Goal: Answer question/provide support: Share knowledge or assist other users

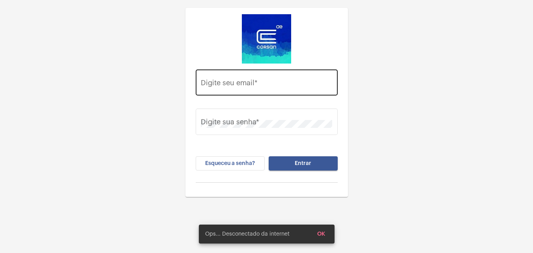
click at [223, 88] on input "Digite seu email *" at bounding box center [266, 84] width 131 height 8
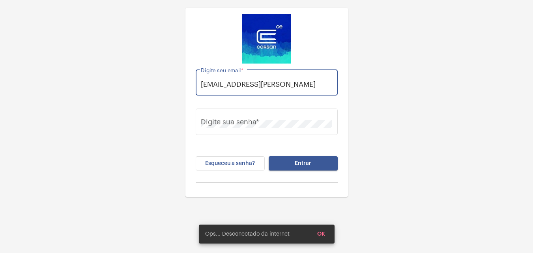
scroll to position [0, 1]
click at [326, 83] on input "[EMAIL_ADDRESS][PERSON_NAME]" at bounding box center [266, 84] width 131 height 8
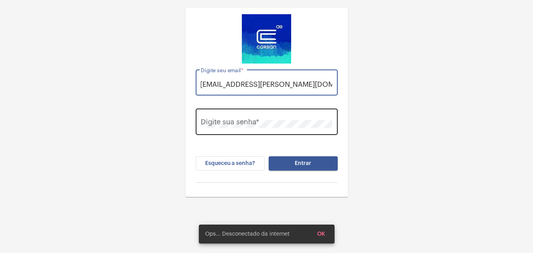
type input "[EMAIL_ADDRESS][PERSON_NAME][DOMAIN_NAME]"
click at [258, 116] on div "Digite sua senha *" at bounding box center [266, 121] width 131 height 28
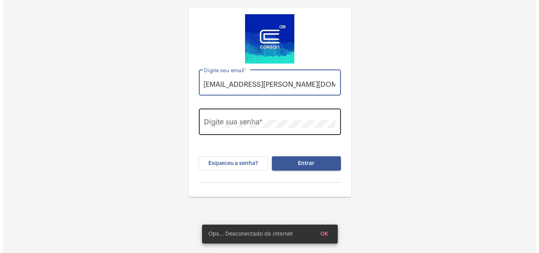
scroll to position [0, 0]
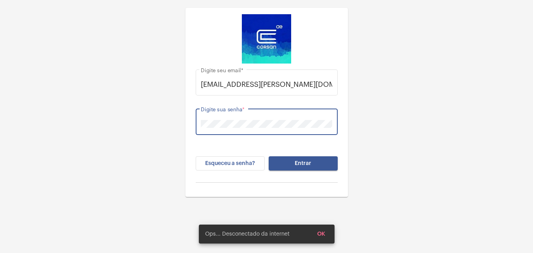
click at [269, 156] on button "Entrar" at bounding box center [303, 163] width 69 height 14
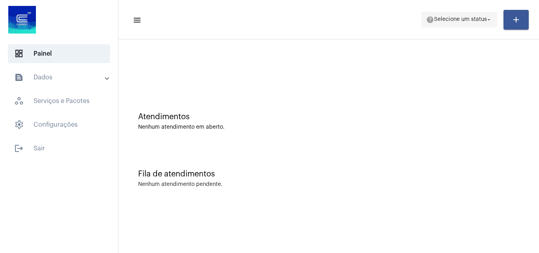
click at [447, 14] on span "help Selecione um status arrow_drop_down" at bounding box center [459, 19] width 66 height 14
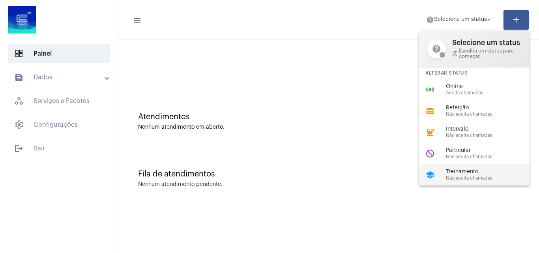
click at [453, 169] on span "Treinamento" at bounding box center [491, 172] width 90 height 6
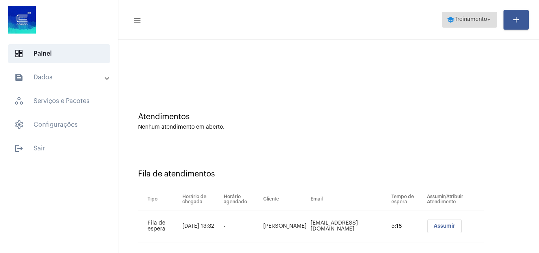
click at [471, 12] on button "school Treinamento arrow_drop_down" at bounding box center [469, 20] width 55 height 16
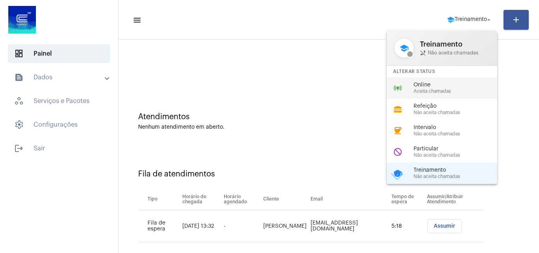
click at [431, 86] on span "Online" at bounding box center [458, 85] width 90 height 6
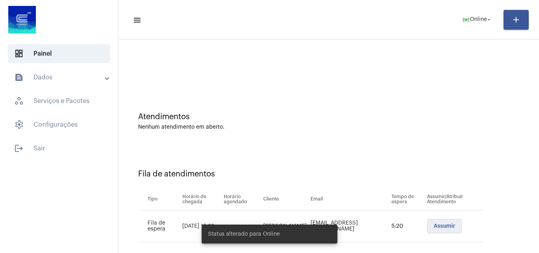
click at [438, 225] on span "Assumir" at bounding box center [445, 226] width 22 height 6
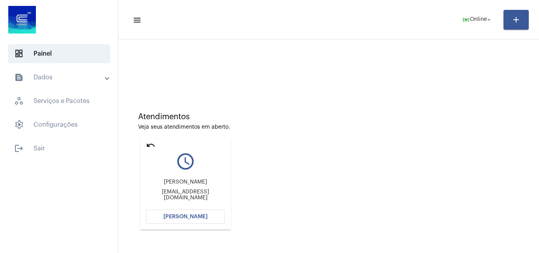
click at [211, 219] on button "[PERSON_NAME]" at bounding box center [185, 216] width 79 height 14
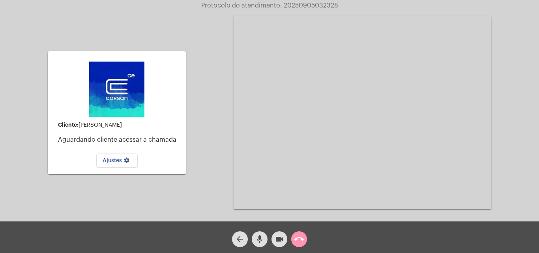
click at [277, 238] on mat-icon "videocam" at bounding box center [279, 238] width 9 height 9
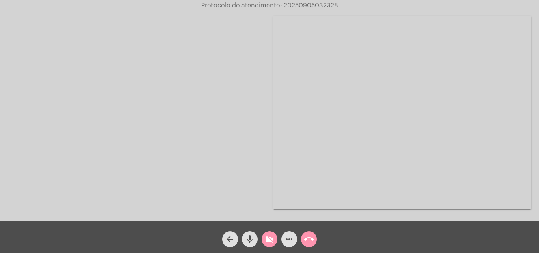
click at [277, 238] on button "videocam_off" at bounding box center [270, 239] width 16 height 16
click at [129, 81] on div "Acessando Câmera e Microfone..." at bounding box center [269, 112] width 537 height 221
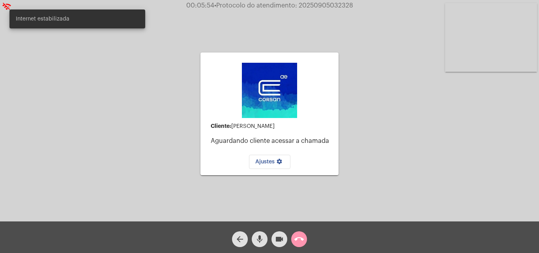
click at [281, 238] on mat-icon "videocam" at bounding box center [279, 238] width 9 height 9
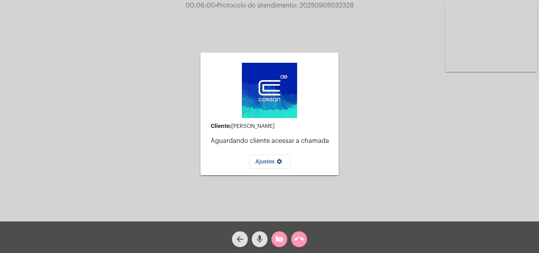
click at [279, 242] on mat-icon "videocam_off" at bounding box center [279, 238] width 9 height 9
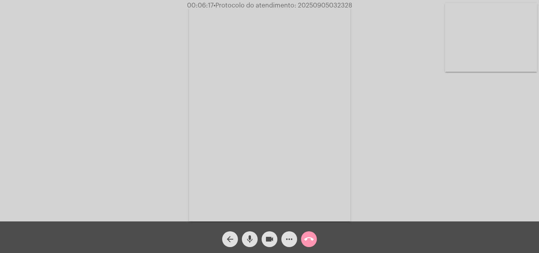
click at [469, 38] on video at bounding box center [491, 37] width 92 height 69
click at [121, 127] on video at bounding box center [99, 113] width 92 height 122
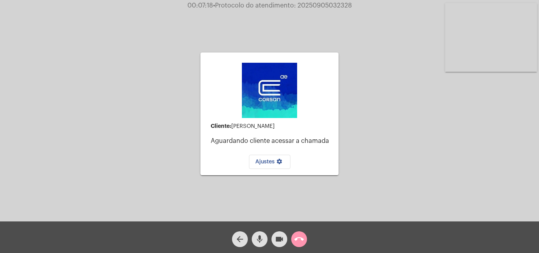
click at [506, 32] on video at bounding box center [491, 37] width 92 height 69
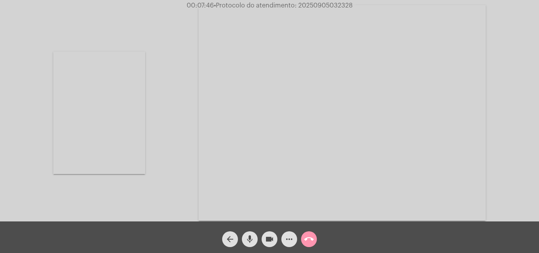
click at [80, 142] on video at bounding box center [99, 113] width 92 height 122
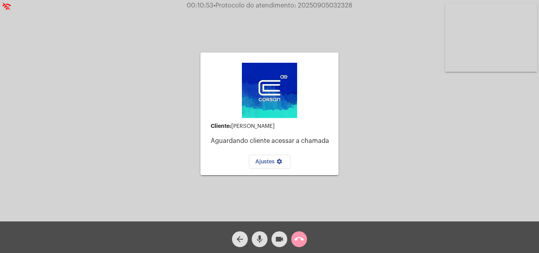
click at [492, 52] on video at bounding box center [491, 37] width 92 height 69
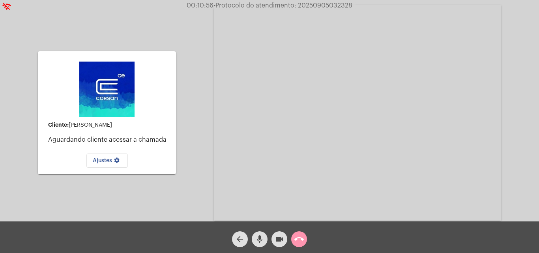
click at [276, 243] on mat-icon "videocam" at bounding box center [279, 238] width 9 height 9
click at [283, 241] on mat-icon "videocam_off" at bounding box center [279, 238] width 9 height 9
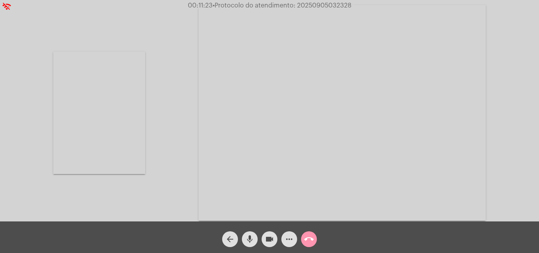
click at [96, 95] on video at bounding box center [99, 113] width 92 height 122
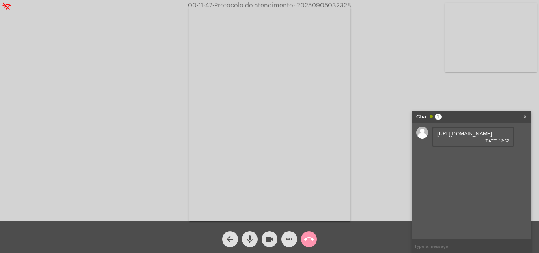
click at [469, 134] on link "https://neft-transfer-bucket.s3.amazonaws.com/temp-34f62dec-d484-6166-a4e6-d9af…" at bounding box center [464, 134] width 55 height 6
click at [254, 239] on mat-icon "mic" at bounding box center [249, 238] width 9 height 9
click at [268, 239] on mat-icon "videocam" at bounding box center [269, 238] width 9 height 9
click at [253, 238] on mat-icon "mic_off" at bounding box center [249, 238] width 9 height 9
click at [271, 239] on mat-icon "videocam_off" at bounding box center [269, 238] width 9 height 9
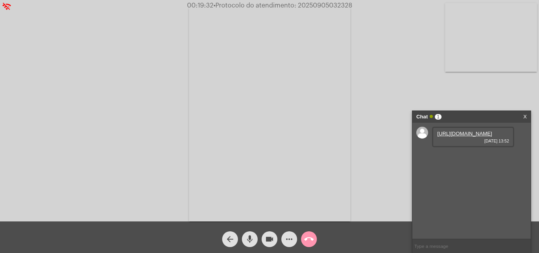
click at [270, 234] on body "wifi_off 00:19:32 • Protocolo do atendimento: 20250905032328 Acessando Câmera e…" at bounding box center [269, 126] width 539 height 253
click at [269, 241] on mat-icon "videocam" at bounding box center [269, 238] width 9 height 9
click at [266, 241] on mat-icon "videocam_off" at bounding box center [269, 238] width 9 height 9
click at [455, 159] on link "https://neft-transfer-bucket.s3.amazonaws.com/temp-182bc4fa-3568-d2b2-0f6e-256b…" at bounding box center [464, 156] width 55 height 6
click at [287, 241] on mat-icon "more_horiz" at bounding box center [288, 238] width 9 height 9
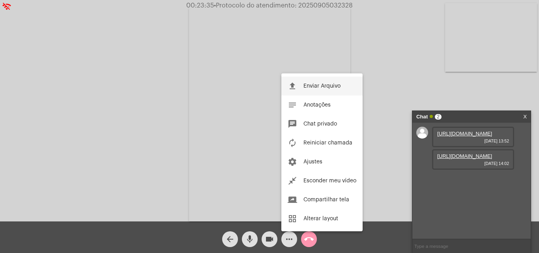
click at [326, 84] on span "Enviar Arquivo" at bounding box center [321, 86] width 37 height 6
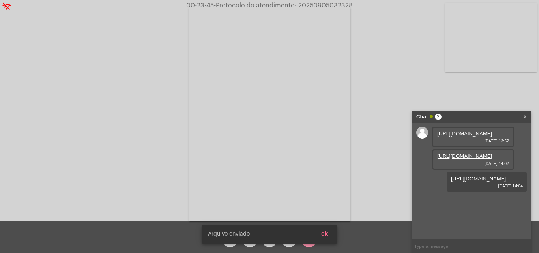
scroll to position [7, 0]
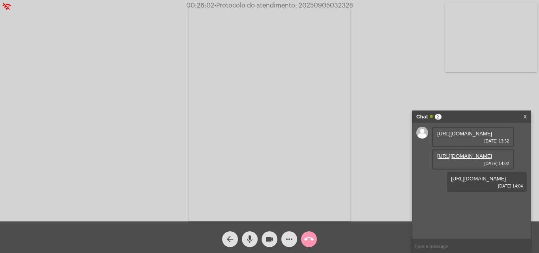
click at [336, 3] on span "• Protocolo do atendimento: 20250905032328" at bounding box center [283, 5] width 139 height 6
copy span "20250905032328"
click at [154, 132] on div "Acessando Câmera e Microfone..." at bounding box center [269, 112] width 537 height 221
click at [308, 241] on mat-icon "call_end" at bounding box center [308, 238] width 9 height 9
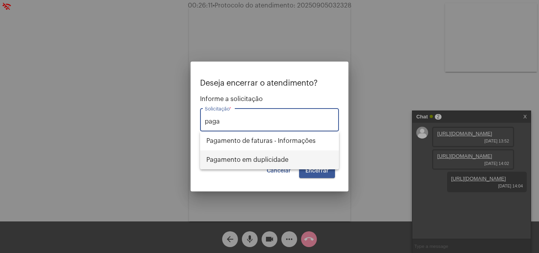
click at [281, 155] on span "Pagamento em duplicidade" at bounding box center [269, 159] width 126 height 19
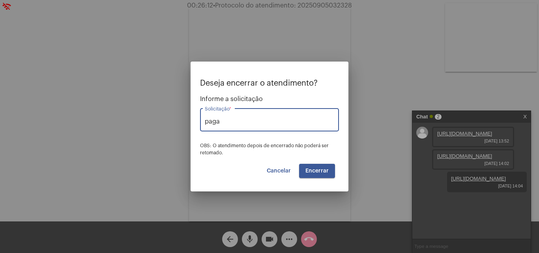
type input "Pagamento em duplicidade"
click at [325, 171] on span "Encerrar" at bounding box center [316, 171] width 23 height 6
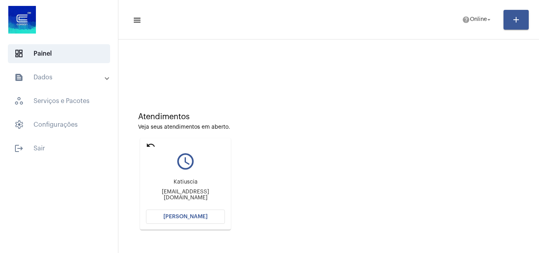
click at [175, 215] on span "[PERSON_NAME]" at bounding box center [185, 217] width 44 height 6
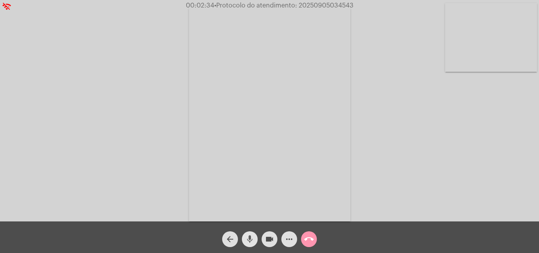
click at [249, 236] on mat-icon "mic" at bounding box center [249, 238] width 9 height 9
click at [265, 239] on mat-icon "videocam" at bounding box center [269, 238] width 9 height 9
click at [253, 236] on mat-icon "mic_off" at bounding box center [249, 238] width 9 height 9
click at [266, 236] on mat-icon "videocam_off" at bounding box center [269, 238] width 9 height 9
click at [330, 6] on span "• Protocolo do atendimento: 20250905034543" at bounding box center [283, 5] width 139 height 6
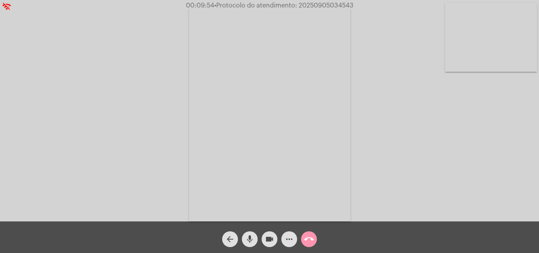
click at [330, 6] on span "• Protocolo do atendimento: 20250905034543" at bounding box center [283, 5] width 139 height 6
copy span "20250905034543"
click at [397, 146] on div "Acessando Câmera e Microfone..." at bounding box center [269, 112] width 537 height 221
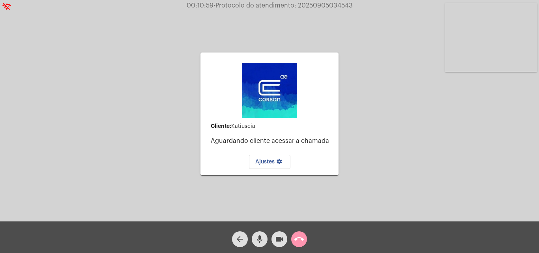
click at [304, 238] on button "call_end" at bounding box center [299, 239] width 16 height 16
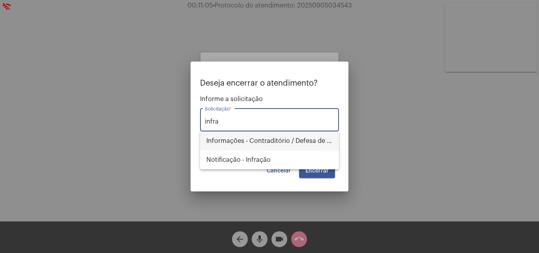
click at [310, 144] on span "Informações - Contraditório / Defesa de infração" at bounding box center [269, 140] width 126 height 19
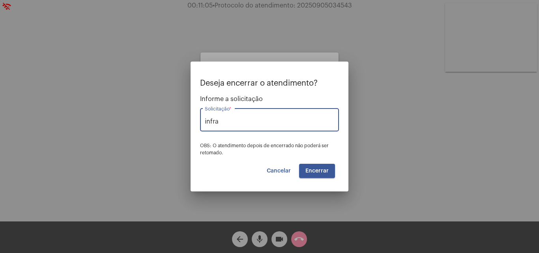
type input "Informações - Contraditório / Defesa de infração"
click at [326, 169] on span "Encerrar" at bounding box center [316, 171] width 23 height 6
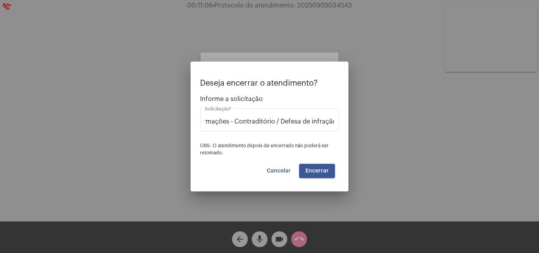
scroll to position [0, 0]
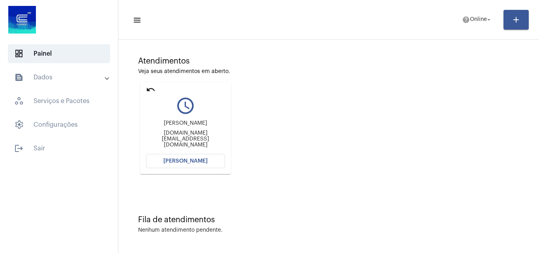
scroll to position [56, 0]
click at [214, 166] on button "[PERSON_NAME]" at bounding box center [185, 161] width 79 height 14
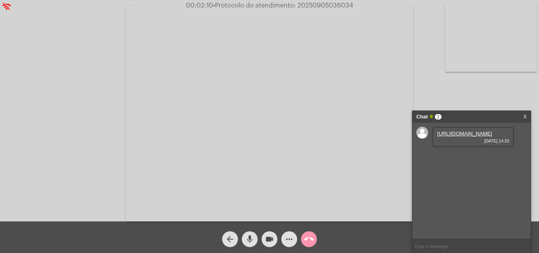
click at [470, 133] on link "https://neft-transfer-bucket.s3.amazonaws.com/temp-4d8fb643-400b-80b8-5130-3071…" at bounding box center [464, 134] width 55 height 6
click at [454, 159] on link "https://neft-transfer-bucket.s3.amazonaws.com/temp-8095ecdf-1698-c97e-6b22-42c7…" at bounding box center [464, 156] width 55 height 6
click at [322, 10] on video at bounding box center [269, 113] width 287 height 215
click at [322, 10] on div "Acessando Câmera e Microfone..." at bounding box center [269, 112] width 537 height 221
drag, startPoint x: 322, startPoint y: 10, endPoint x: 306, endPoint y: 2, distance: 17.8
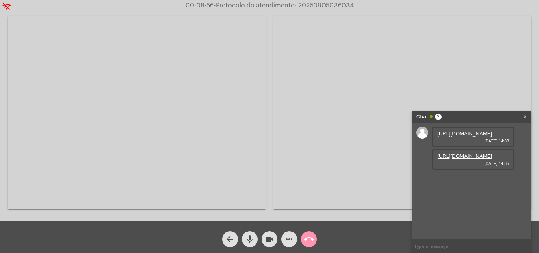
click at [306, 2] on span "• Protocolo do atendimento: 20250905036034" at bounding box center [284, 5] width 140 height 6
click at [451, 244] on input "text" at bounding box center [471, 246] width 118 height 14
paste input "20250905036034"
type input "20250905036034"
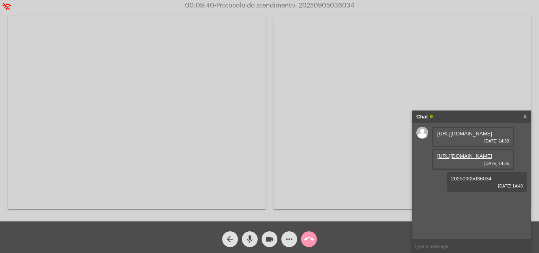
click at [165, 213] on div at bounding box center [137, 112] width 258 height 219
click at [198, 135] on video at bounding box center [137, 112] width 258 height 193
click at [312, 238] on mat-icon "call_end" at bounding box center [308, 238] width 9 height 9
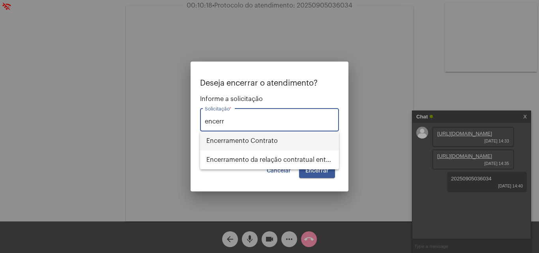
click at [277, 140] on span "Encerramento Contrato" at bounding box center [269, 140] width 126 height 19
type input "Encerramento Contrato"
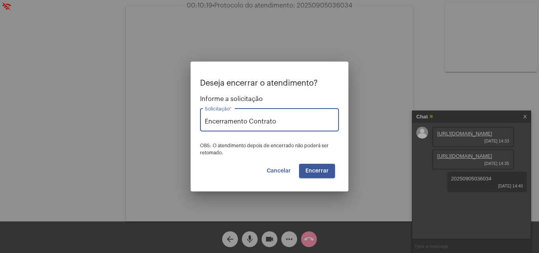
click at [326, 174] on button "Encerrar" at bounding box center [317, 171] width 36 height 14
click at [325, 171] on span "Encerrar" at bounding box center [316, 171] width 23 height 6
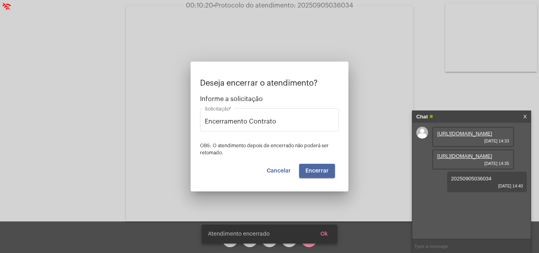
click at [325, 171] on span "Encerrar" at bounding box center [316, 171] width 23 height 6
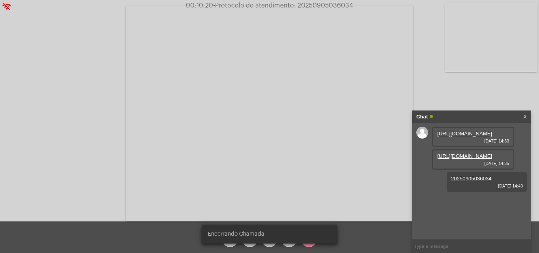
click at [325, 171] on video at bounding box center [269, 113] width 287 height 215
click at [325, 171] on div "Acessando Câmera e Microfone..." at bounding box center [269, 112] width 537 height 221
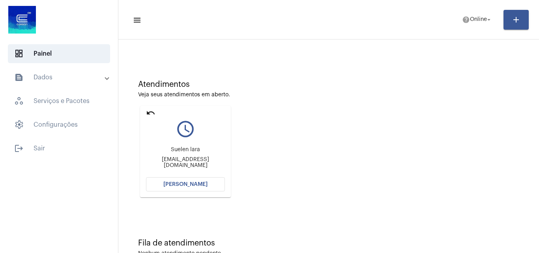
scroll to position [56, 0]
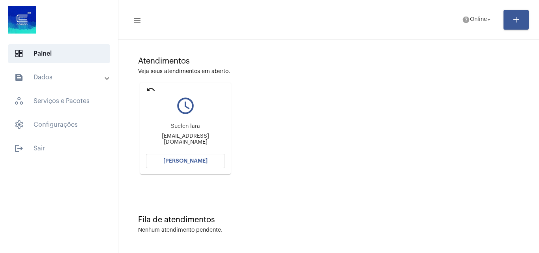
click at [147, 90] on mat-icon "undo" at bounding box center [150, 89] width 9 height 9
click at [473, 22] on span "help Online arrow_drop_down" at bounding box center [477, 19] width 30 height 14
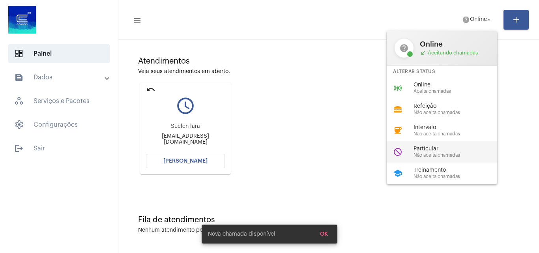
scroll to position [0, 0]
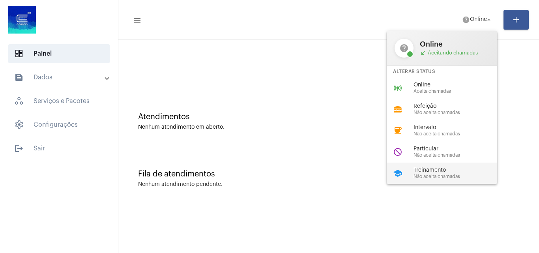
click at [434, 168] on span "Treinamento" at bounding box center [458, 170] width 90 height 6
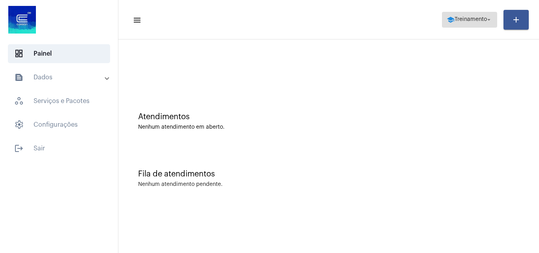
click at [457, 22] on span "school Treinamento arrow_drop_down" at bounding box center [470, 19] width 46 height 14
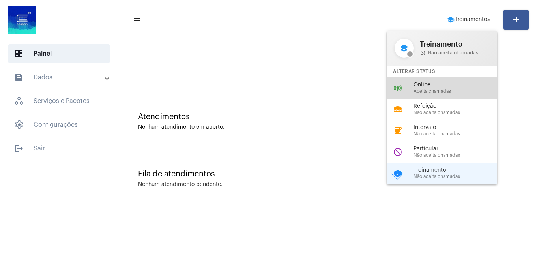
click at [422, 91] on span "Aceita chamadas" at bounding box center [458, 91] width 90 height 5
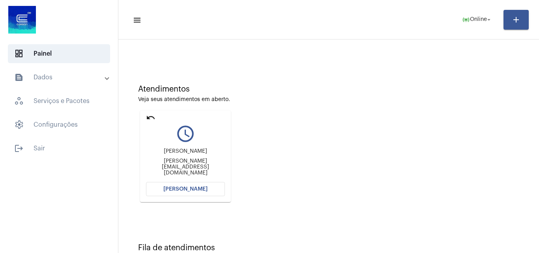
scroll to position [56, 0]
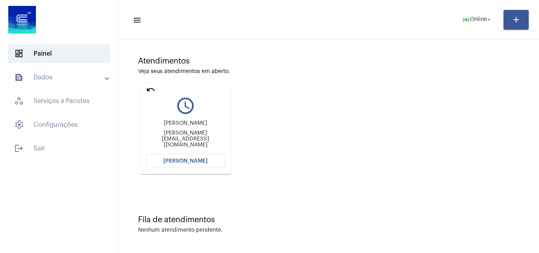
drag, startPoint x: 196, startPoint y: 130, endPoint x: 152, endPoint y: 124, distance: 44.5
click at [152, 124] on div "Tatiana Maria Rodrigues Nunes" at bounding box center [185, 123] width 79 height 6
copy div "Tatiana Maria Rodrigues Nunes"
click at [196, 164] on button "[PERSON_NAME]" at bounding box center [185, 161] width 79 height 14
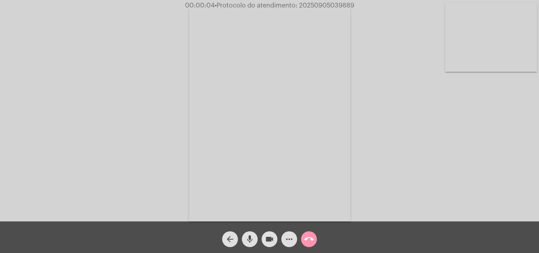
click at [333, 5] on span "• Protocolo do atendimento: 20250905039889" at bounding box center [285, 5] width 140 height 6
copy span "20250905039889"
click at [321, 153] on video at bounding box center [269, 113] width 161 height 215
click at [143, 106] on video at bounding box center [120, 112] width 161 height 215
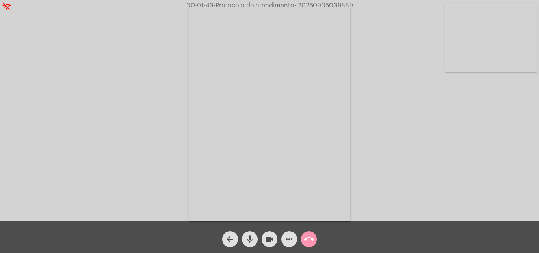
click at [291, 241] on mat-icon "more_horiz" at bounding box center [288, 238] width 9 height 9
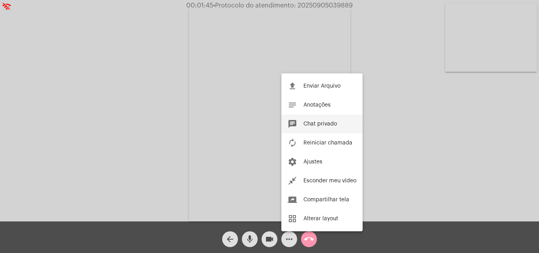
click at [326, 123] on span "Chat privado" at bounding box center [320, 124] width 34 height 6
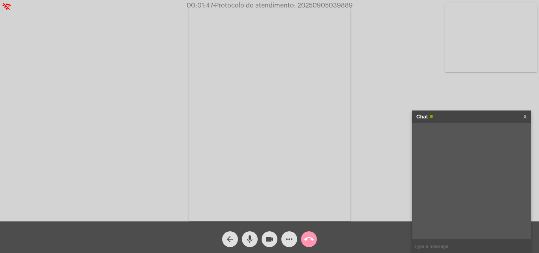
click at [436, 249] on input "text" at bounding box center [471, 246] width 118 height 14
paste input "20250905039889"
type input "20250905039889"
click at [314, 239] on button "call_end" at bounding box center [309, 239] width 16 height 16
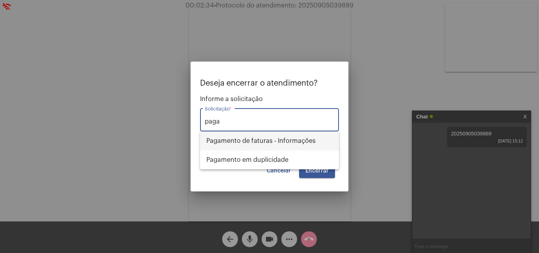
click at [293, 142] on span "Pagamento de faturas - Informações" at bounding box center [269, 140] width 126 height 19
type input "Pagamento de faturas - Informações"
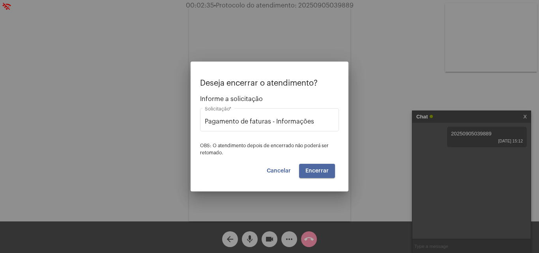
click at [323, 167] on button "Encerrar" at bounding box center [317, 171] width 36 height 14
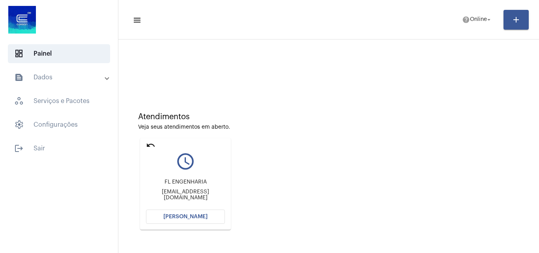
click at [149, 142] on mat-icon "undo" at bounding box center [150, 144] width 9 height 9
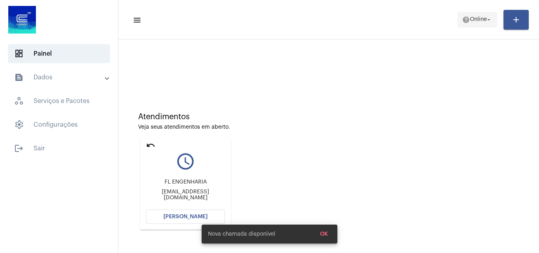
click at [478, 19] on span "Online" at bounding box center [478, 20] width 17 height 6
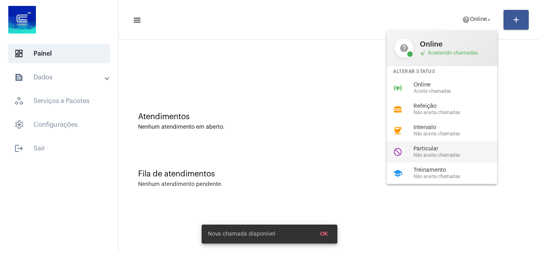
click at [442, 151] on span "Particular" at bounding box center [458, 149] width 90 height 6
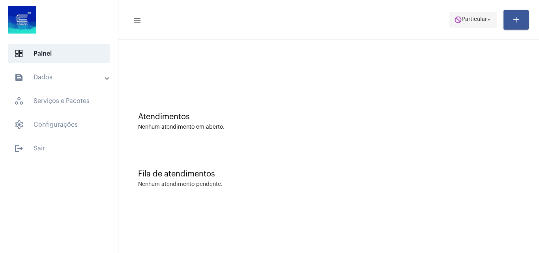
click at [454, 20] on mat-icon "do_not_disturb" at bounding box center [458, 20] width 8 height 8
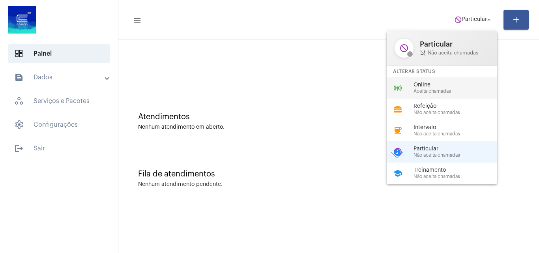
click at [449, 88] on span "Online" at bounding box center [458, 85] width 90 height 6
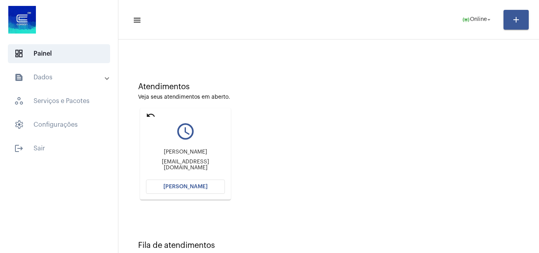
scroll to position [56, 0]
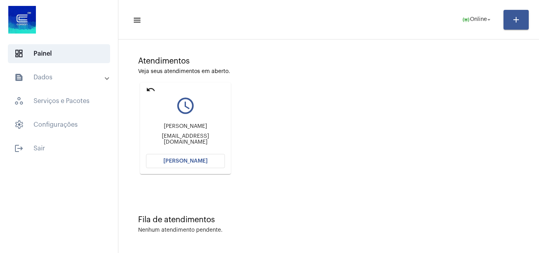
click at [202, 160] on span "[PERSON_NAME]" at bounding box center [185, 161] width 44 height 6
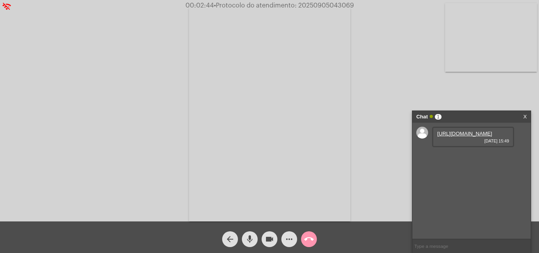
click at [470, 136] on link "https://neft-transfer-bucket.s3.amazonaws.com/temp-f649cee8-0aab-7085-e92d-640c…" at bounding box center [464, 134] width 55 height 6
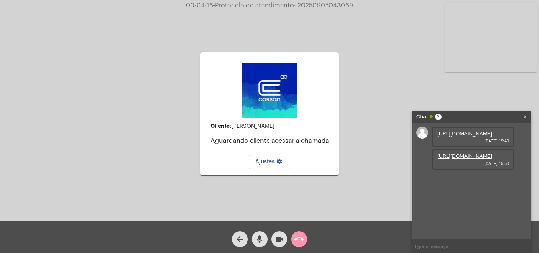
click at [259, 235] on mat-icon "mic" at bounding box center [259, 238] width 9 height 9
click at [276, 239] on mat-icon "videocam" at bounding box center [279, 238] width 9 height 9
click at [258, 239] on mat-icon "mic_off" at bounding box center [259, 238] width 9 height 9
click at [273, 241] on button "videocam_off" at bounding box center [279, 239] width 16 height 16
click at [471, 159] on link "https://neft-transfer-bucket.s3.amazonaws.com/temp-ab47281b-1dfd-5b1e-8323-97f6…" at bounding box center [464, 156] width 55 height 6
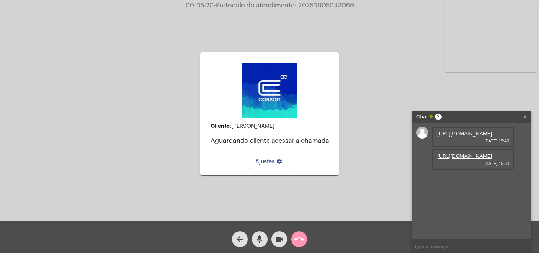
click at [297, 240] on mat-icon "call_end" at bounding box center [298, 238] width 9 height 9
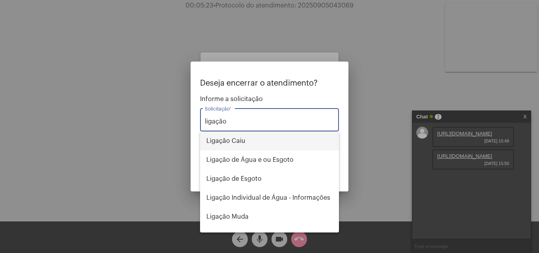
click at [260, 144] on span "Ligação Caiu" at bounding box center [269, 140] width 126 height 19
type input "Ligação Caiu"
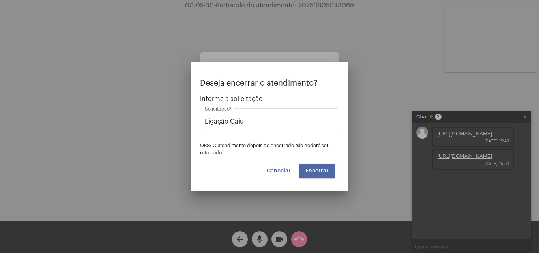
click at [320, 170] on span "Encerrar" at bounding box center [316, 171] width 23 height 6
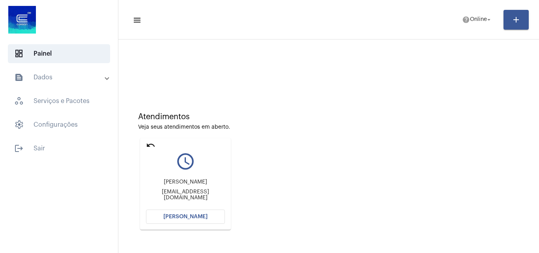
click at [188, 217] on span "[PERSON_NAME]" at bounding box center [185, 217] width 44 height 6
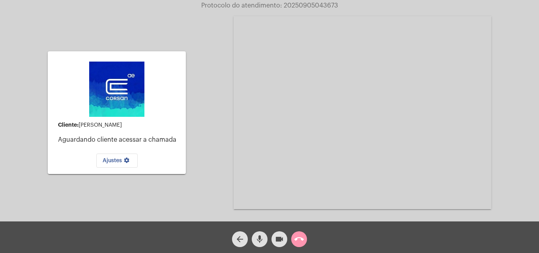
click at [301, 236] on mat-icon "call_end" at bounding box center [298, 238] width 9 height 9
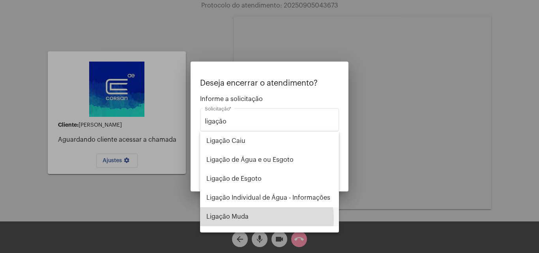
click at [246, 219] on span "Ligação Muda" at bounding box center [269, 216] width 126 height 19
type input "Ligação Muda"
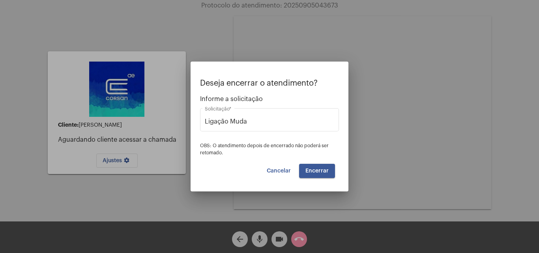
click at [323, 166] on button "Encerrar" at bounding box center [317, 171] width 36 height 14
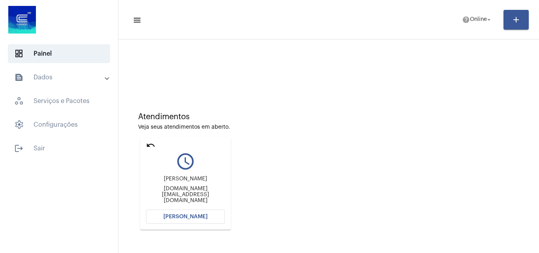
click at [153, 148] on mat-icon "undo" at bounding box center [150, 144] width 9 height 9
click at [468, 26] on span "help Online arrow_drop_down" at bounding box center [477, 19] width 30 height 14
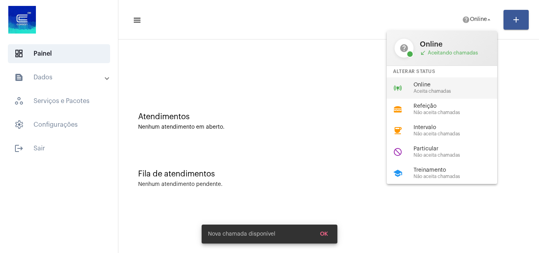
click at [445, 90] on span "Aceita chamadas" at bounding box center [458, 91] width 90 height 5
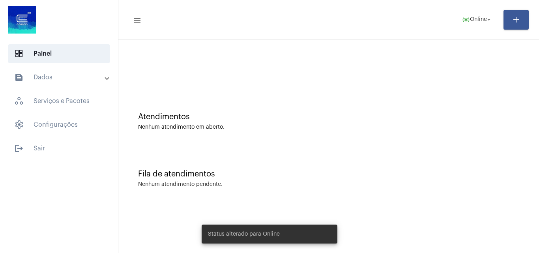
drag, startPoint x: 484, startPoint y: 6, endPoint x: 480, endPoint y: 20, distance: 14.8
click at [484, 7] on mat-toolbar "menu online_prediction Online arrow_drop_down add" at bounding box center [328, 19] width 420 height 39
click at [480, 21] on span "Online" at bounding box center [478, 20] width 17 height 6
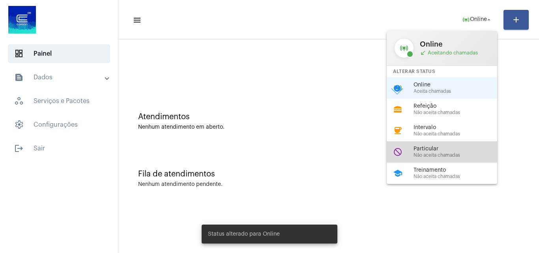
click at [437, 157] on span "Não aceita chamadas" at bounding box center [458, 155] width 90 height 5
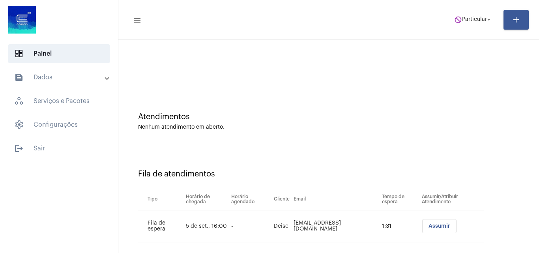
click at [442, 221] on button "Assumir" at bounding box center [439, 226] width 34 height 14
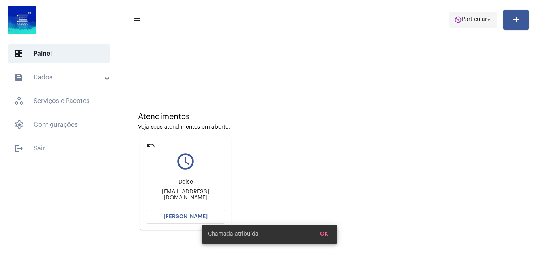
click at [470, 21] on span "Particular" at bounding box center [474, 20] width 25 height 6
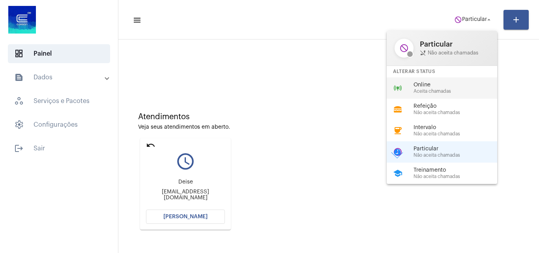
click at [437, 83] on span "Online" at bounding box center [458, 85] width 90 height 6
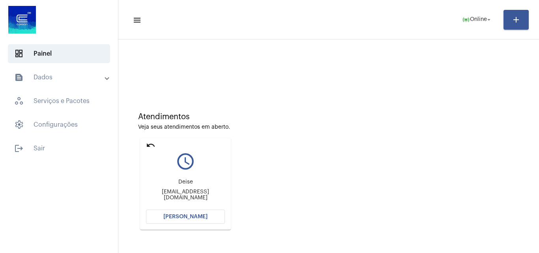
click at [181, 216] on span "[PERSON_NAME]" at bounding box center [185, 217] width 44 height 6
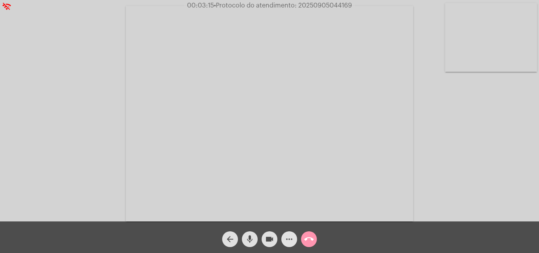
click at [289, 237] on mat-icon "more_horiz" at bounding box center [288, 238] width 9 height 9
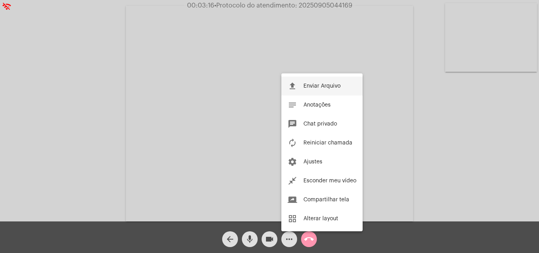
click at [321, 88] on span "Enviar Arquivo" at bounding box center [321, 86] width 37 height 6
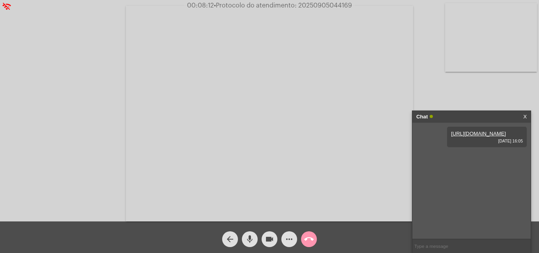
click at [335, 5] on span "• Protocolo do atendimento: 20250905044169" at bounding box center [283, 5] width 138 height 6
copy span "20250905044169"
click at [454, 247] on input "text" at bounding box center [471, 246] width 118 height 14
paste input "20250905044169"
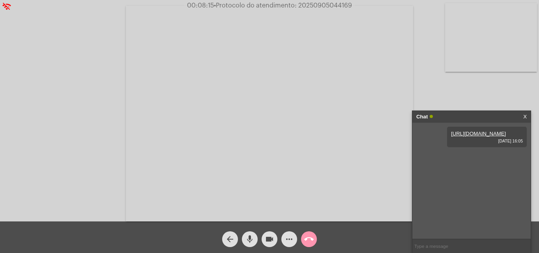
type input "20250905044169"
click at [340, 4] on span "• Protocolo do atendimento: 20250905044169" at bounding box center [283, 5] width 138 height 6
copy span "20250905044169"
click at [473, 170] on div "20250905044169 05/09/2025 16:11" at bounding box center [487, 159] width 80 height 21
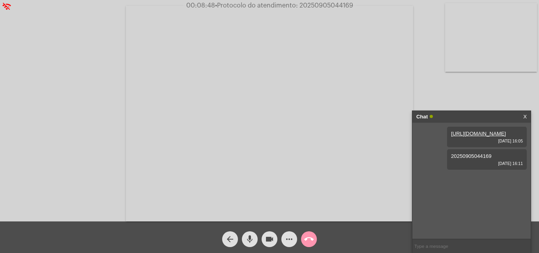
click at [450, 240] on input "text" at bounding box center [471, 246] width 118 height 14
paste input "20250905044169"
type input "20250905044169"
click at [309, 239] on mat-icon "call_end" at bounding box center [308, 238] width 9 height 9
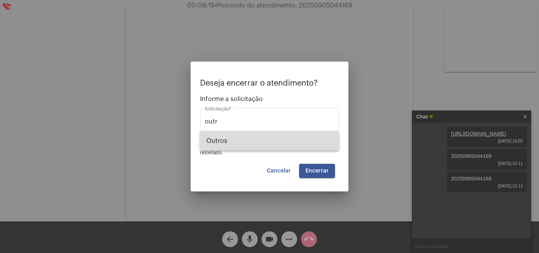
click at [258, 138] on span "Outros" at bounding box center [269, 140] width 126 height 19
type input "Outros"
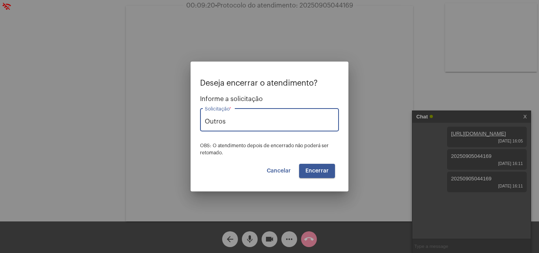
click at [325, 169] on span "Encerrar" at bounding box center [316, 171] width 23 height 6
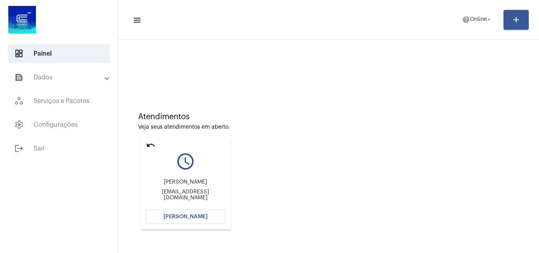
drag, startPoint x: 330, startPoint y: 162, endPoint x: 331, endPoint y: 88, distance: 73.8
click at [64, 80] on mat-panel-title "text_snippet_outlined Dados" at bounding box center [59, 77] width 91 height 9
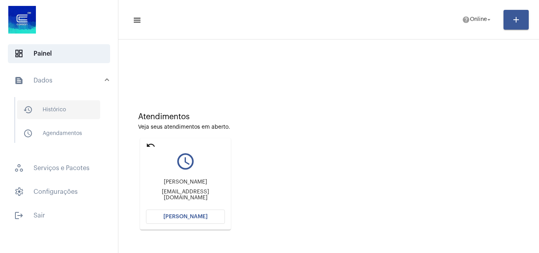
drag, startPoint x: 64, startPoint y: 114, endPoint x: 65, endPoint y: 107, distance: 6.4
click at [64, 113] on span "history_outlined Histórico" at bounding box center [58, 109] width 83 height 19
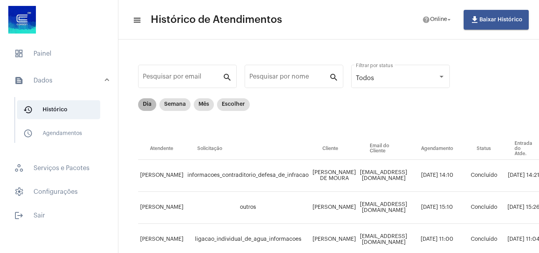
click at [148, 105] on mat-chip "Dia" at bounding box center [147, 104] width 18 height 13
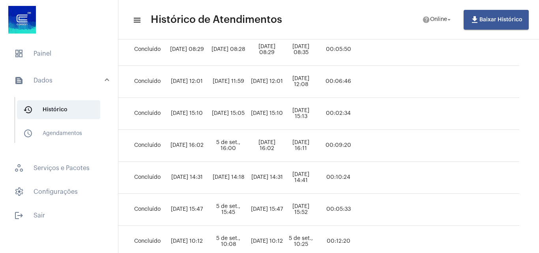
scroll to position [158, 377]
click at [64, 58] on span "dashboard Painel" at bounding box center [59, 53] width 102 height 19
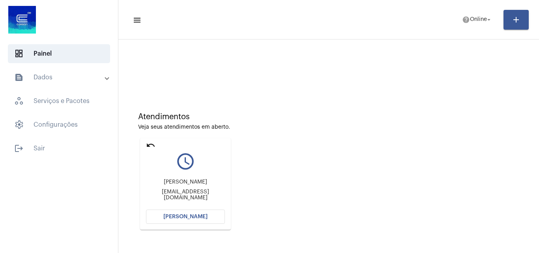
click at [198, 220] on button "[PERSON_NAME]" at bounding box center [185, 216] width 79 height 14
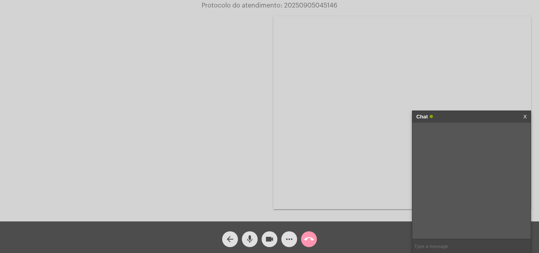
click at [453, 119] on div "Chat" at bounding box center [463, 117] width 94 height 12
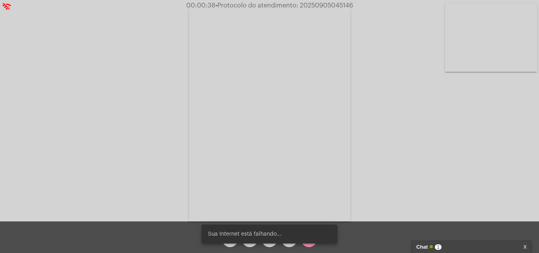
click at [481, 247] on div "Chat 1" at bounding box center [463, 247] width 94 height 12
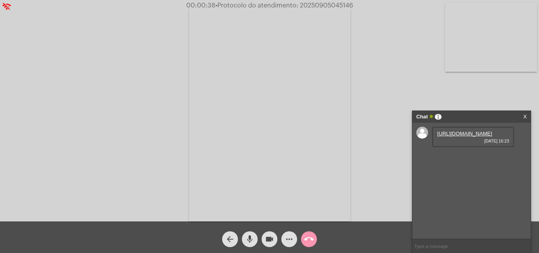
click at [465, 136] on link "https://neft-transfer-bucket.s3.amazonaws.com/temp-4907f71f-6170-5527-5678-4730…" at bounding box center [464, 134] width 55 height 6
click at [267, 241] on mat-icon "videocam" at bounding box center [269, 238] width 9 height 9
click at [267, 241] on mat-icon "videocam_off" at bounding box center [269, 238] width 9 height 9
click at [476, 159] on link "https://neft-transfer-bucket.s3.amazonaws.com/temp-a630a006-253a-bf67-0afe-1cf3…" at bounding box center [464, 156] width 55 height 6
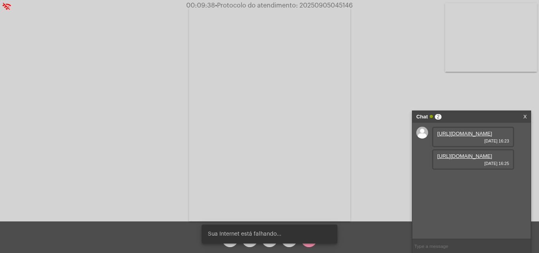
click at [290, 240] on snack-bar-container "Sua Internet está falhando..." at bounding box center [270, 233] width 136 height 19
click at [286, 145] on video at bounding box center [269, 113] width 161 height 215
click at [140, 140] on video at bounding box center [120, 112] width 161 height 215
drag, startPoint x: 281, startPoint y: 180, endPoint x: 287, endPoint y: 208, distance: 28.2
click at [282, 180] on video at bounding box center [269, 113] width 161 height 215
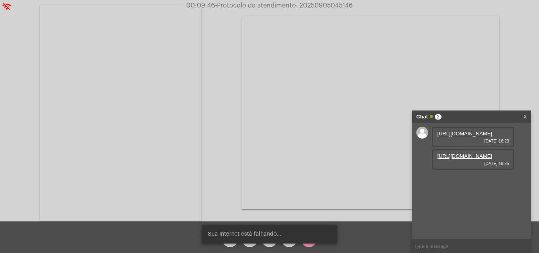
click at [336, 132] on video at bounding box center [370, 112] width 258 height 193
click at [112, 87] on video at bounding box center [99, 113] width 92 height 122
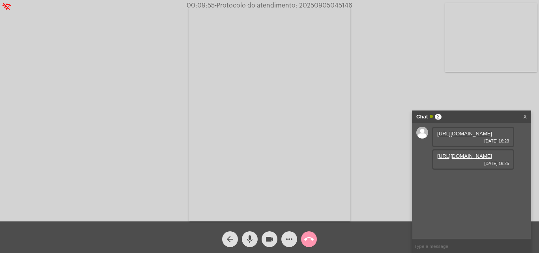
click at [286, 239] on mat-icon "more_horiz" at bounding box center [288, 238] width 9 height 9
click at [291, 239] on mat-icon "more_horiz" at bounding box center [288, 238] width 9 height 9
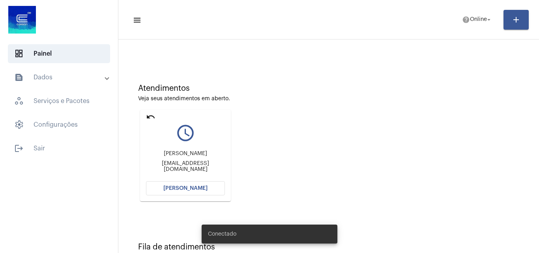
scroll to position [56, 0]
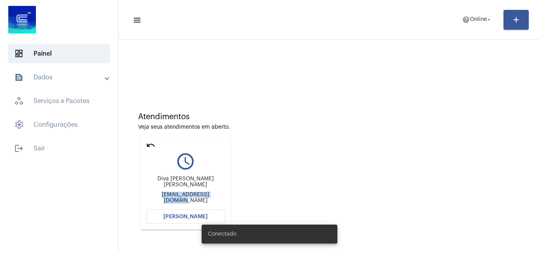
drag, startPoint x: 154, startPoint y: 194, endPoint x: 232, endPoint y: 192, distance: 77.7
click at [232, 192] on div "undo query_builder [PERSON_NAME] [PERSON_NAME] [EMAIL_ADDRESS][DOMAIN_NAME] [PE…" at bounding box center [185, 183] width 95 height 95
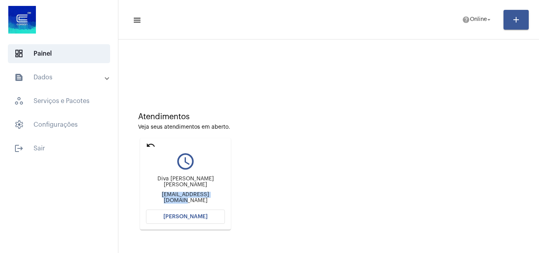
copy div "[EMAIL_ADDRESS][DOMAIN_NAME]"
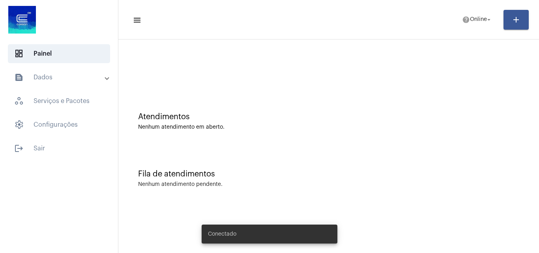
click at [125, 144] on div "Atendimentos Nenhum atendimento em aberto." at bounding box center [328, 117] width 413 height 57
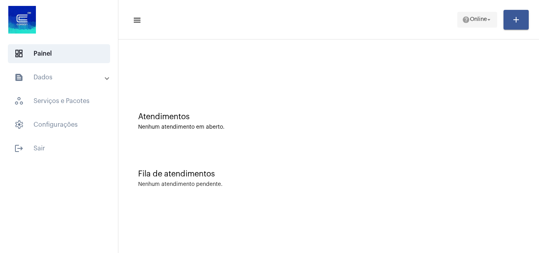
click at [480, 23] on span "help Online arrow_drop_down" at bounding box center [477, 19] width 30 height 14
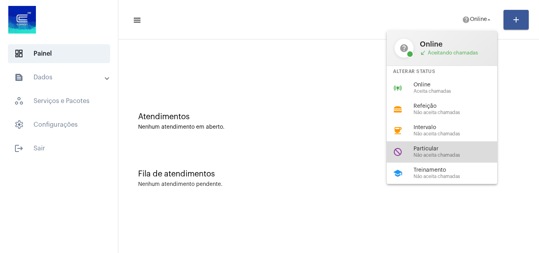
click at [446, 153] on span "Não aceita chamadas" at bounding box center [458, 155] width 90 height 5
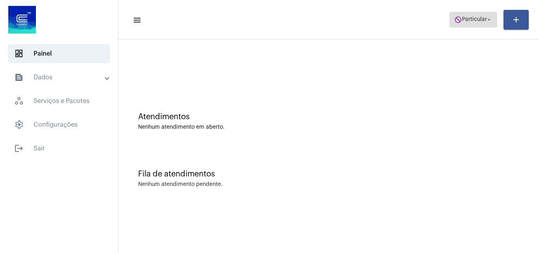
click at [472, 17] on span "Particular" at bounding box center [474, 20] width 25 height 6
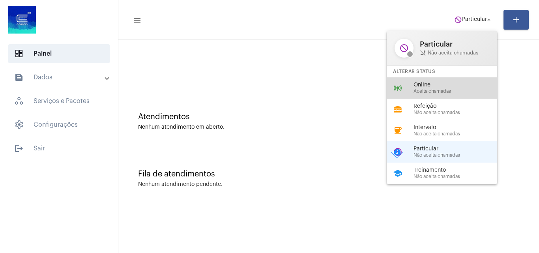
click at [443, 82] on span "Online" at bounding box center [458, 85] width 90 height 6
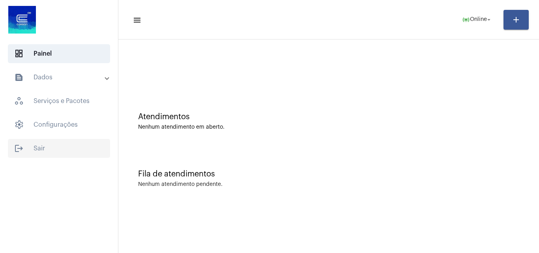
click at [42, 152] on span "logout Sair" at bounding box center [59, 148] width 102 height 19
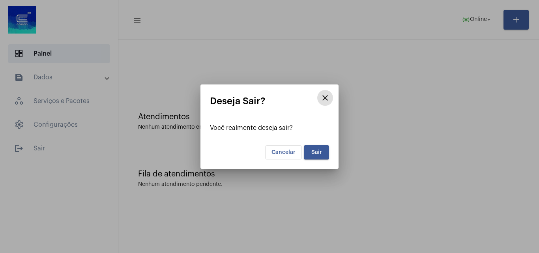
click at [318, 150] on span "Sair" at bounding box center [316, 153] width 11 height 6
